Goal: Task Accomplishment & Management: Manage account settings

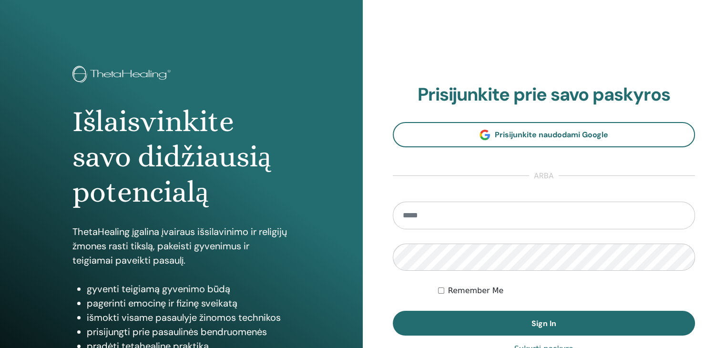
click at [432, 216] on input "email" at bounding box center [544, 216] width 303 height 28
type input "**********"
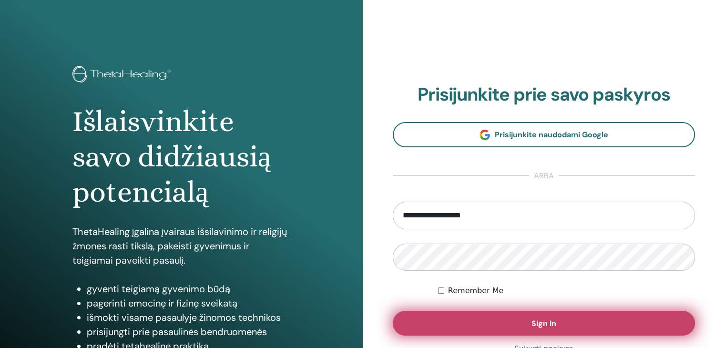
click at [485, 321] on button "Sign In" at bounding box center [544, 323] width 303 height 25
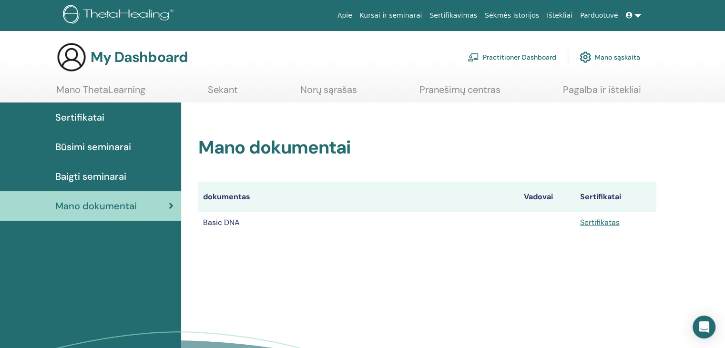
click at [223, 218] on td "Basic DNA" at bounding box center [358, 222] width 321 height 21
click at [591, 222] on link "Sertifikatas" at bounding box center [600, 222] width 40 height 10
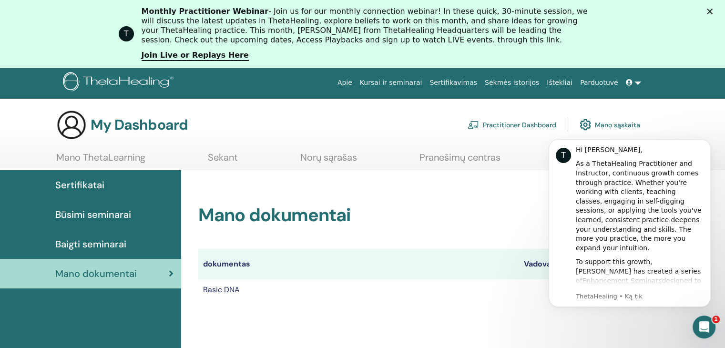
click at [389, 243] on div "Mano dokumentai dokumentas Vadovai Sertifikatai Basic DNA Sertifikatas" at bounding box center [427, 253] width 458 height 96
click at [127, 244] on div "Baigti seminarai" at bounding box center [91, 244] width 166 height 14
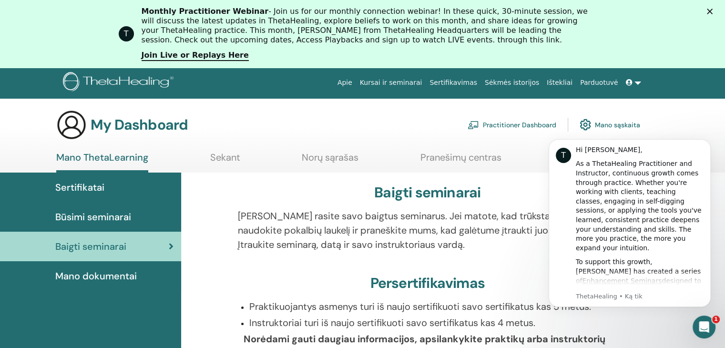
click at [115, 217] on span "Būsimi seminarai" at bounding box center [93, 217] width 76 height 14
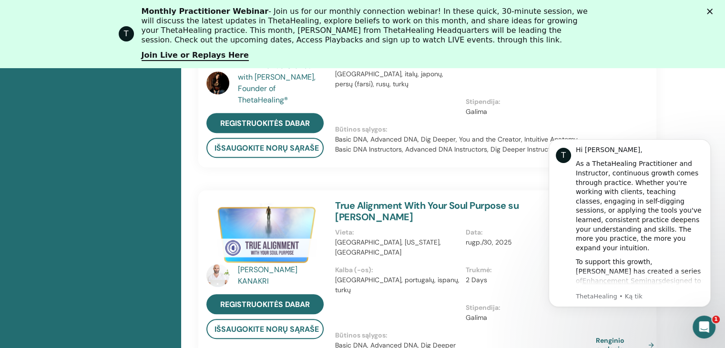
scroll to position [454, 0]
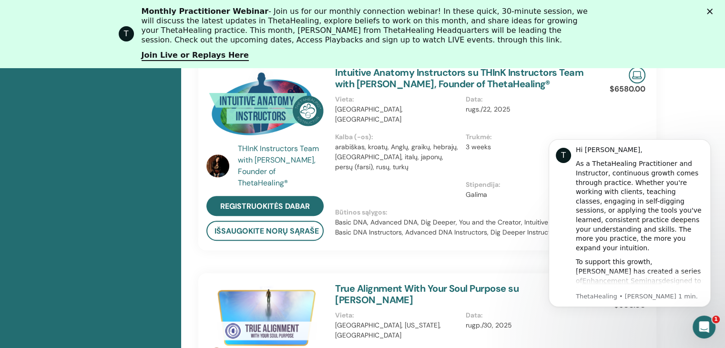
click at [717, 11] on div "Uždaryti" at bounding box center [712, 12] width 10 height 6
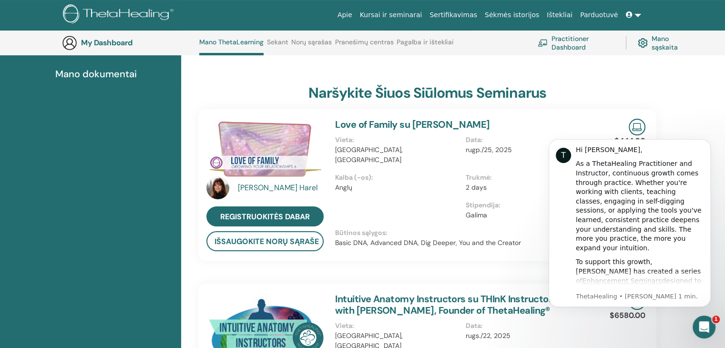
scroll to position [120, 0]
